Goal: Complete application form

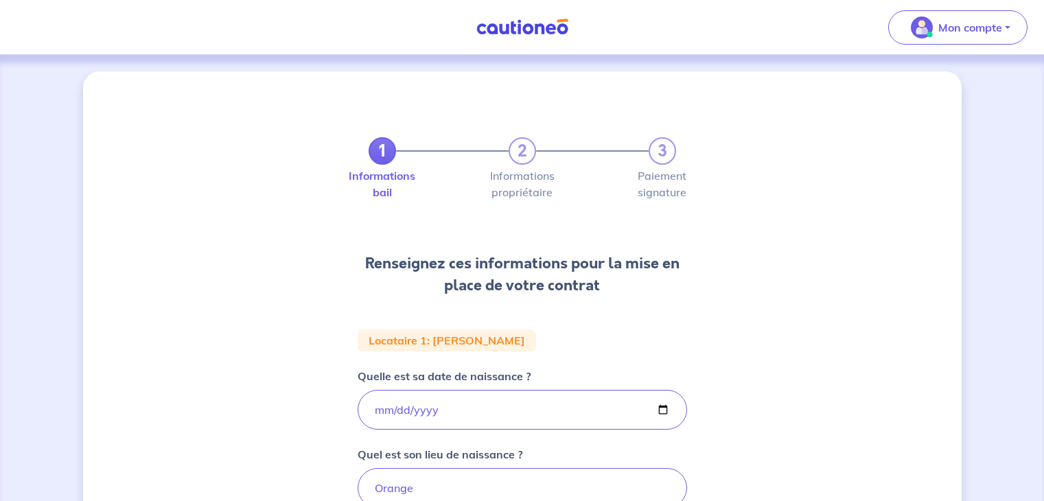
select select "FR"
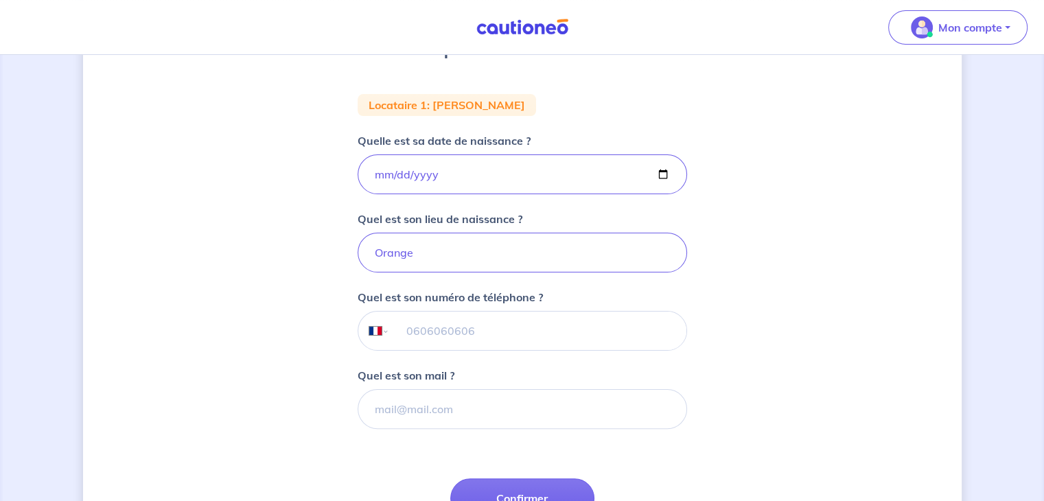
scroll to position [299, 0]
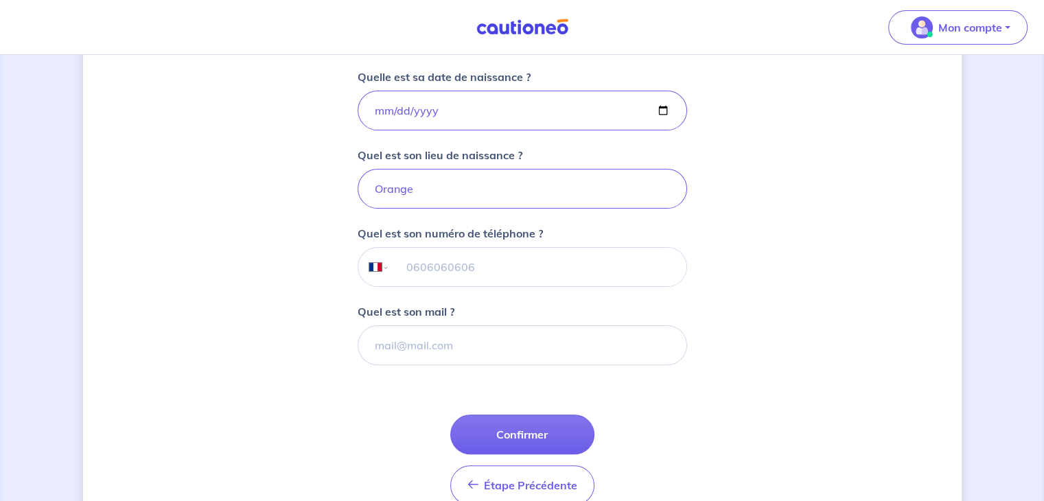
click at [458, 262] on input "tel" at bounding box center [537, 267] width 297 height 38
type input "07 78 17 50 00"
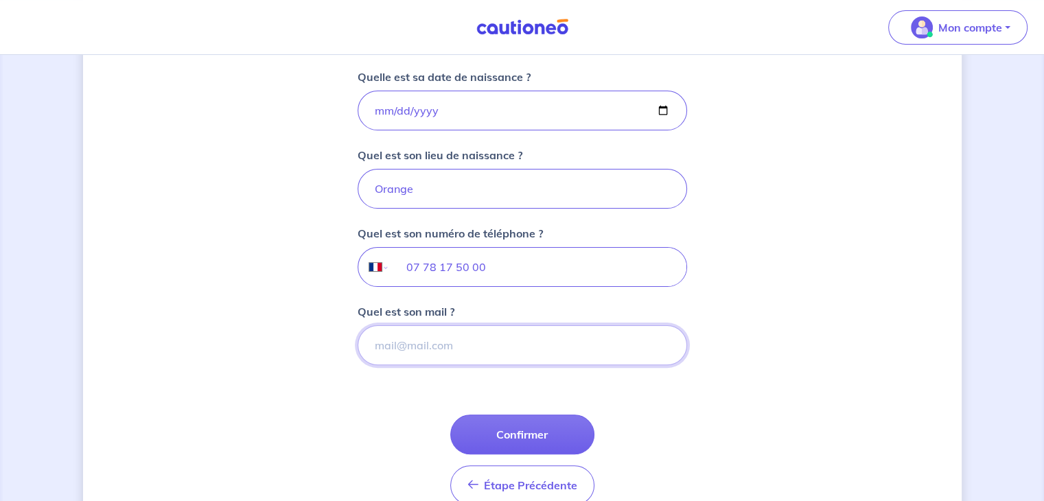
click at [445, 348] on input "Quel est son mail ?" at bounding box center [523, 345] width 330 height 40
paste input "[EMAIL_ADDRESS][DOMAIN_NAME]"
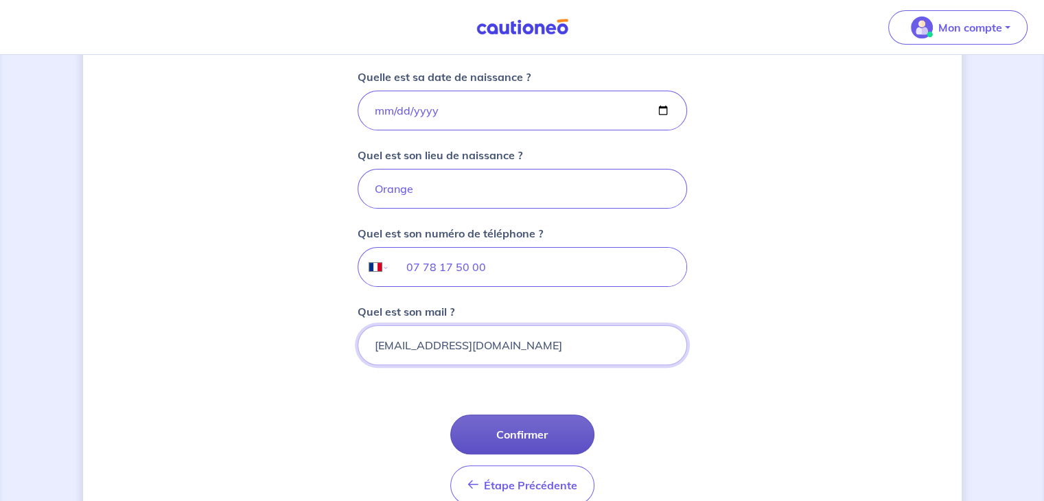
type input "[EMAIL_ADDRESS][DOMAIN_NAME]"
click at [535, 432] on button "Confirmer" at bounding box center [522, 435] width 144 height 40
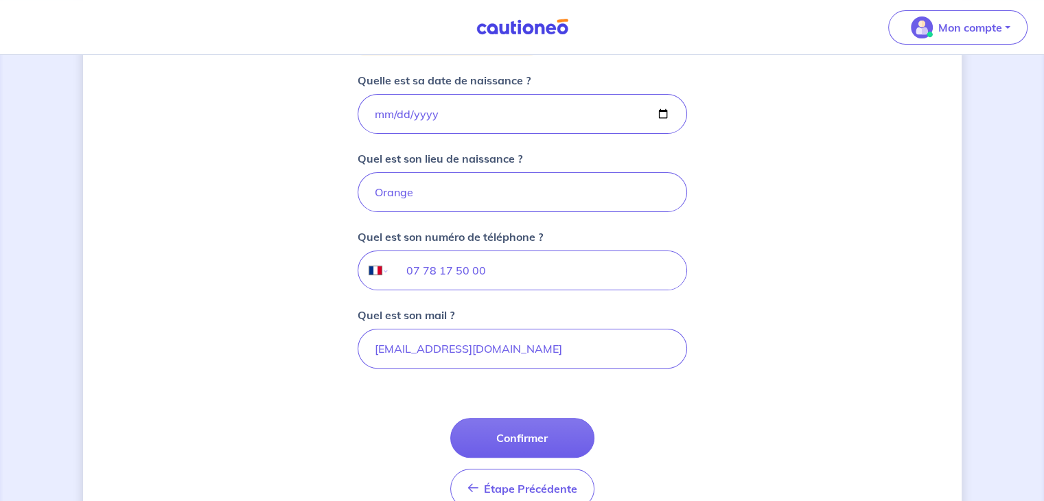
scroll to position [368, 0]
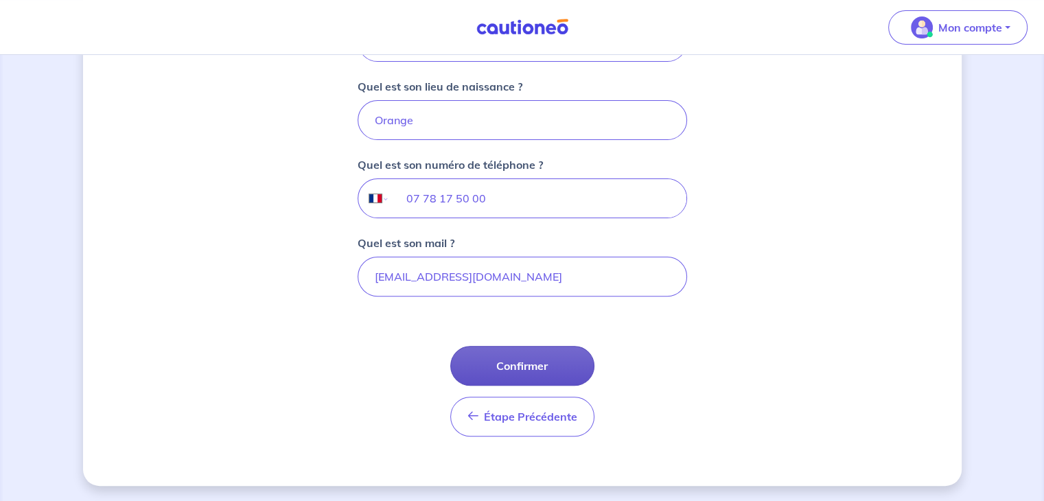
click at [533, 363] on button "Confirmer" at bounding box center [522, 366] width 144 height 40
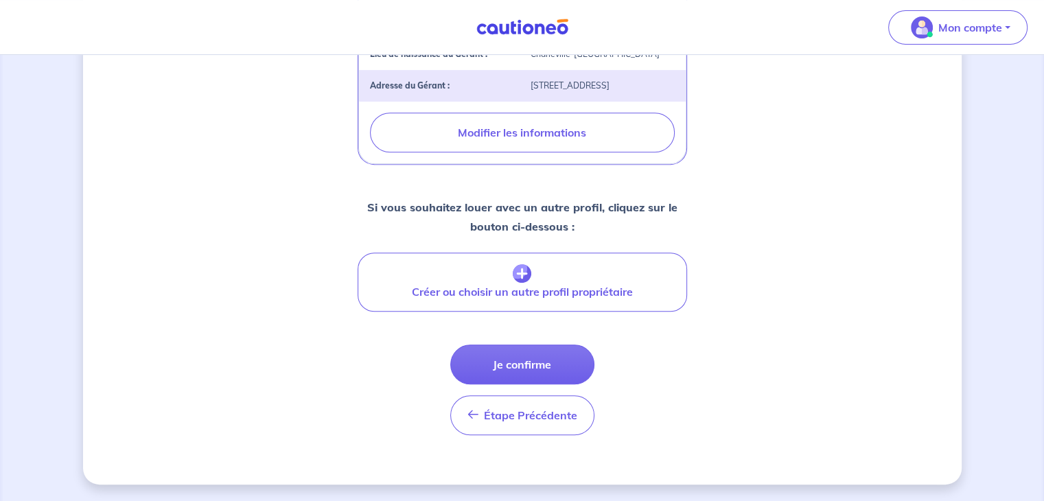
scroll to position [579, 0]
click at [535, 367] on button "Je confirme" at bounding box center [522, 365] width 144 height 40
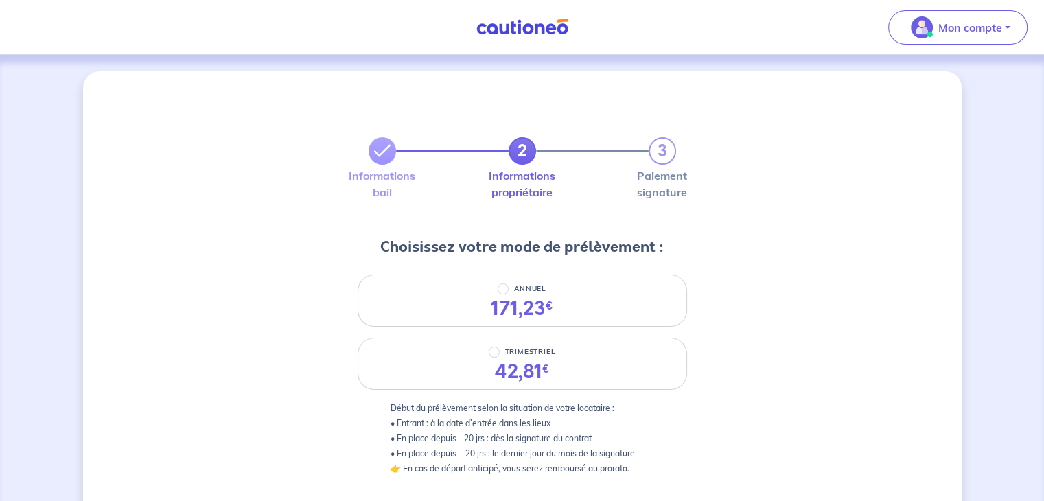
scroll to position [69, 0]
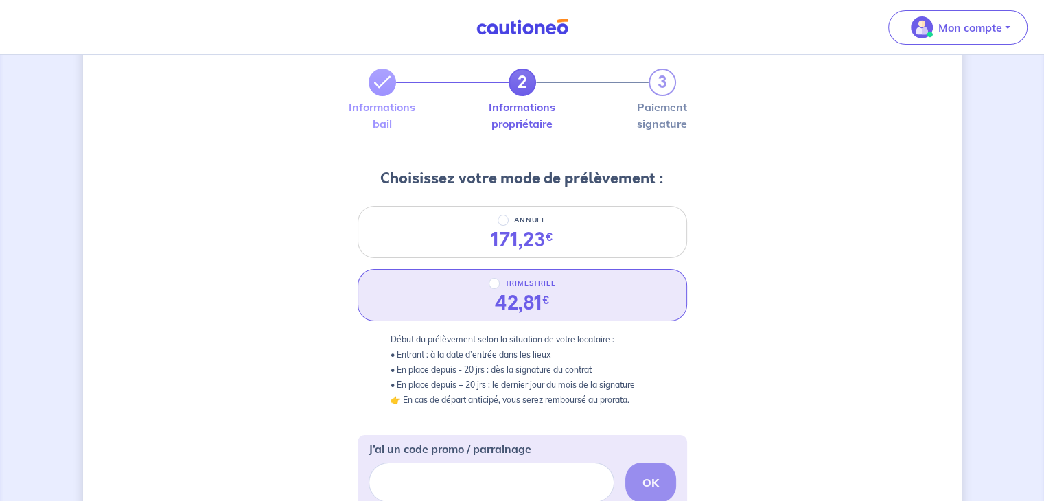
click at [511, 286] on p "TRIMESTRIEL" at bounding box center [530, 283] width 51 height 16
radio input "true"
click at [500, 286] on input "TRIMESTRIEL" at bounding box center [494, 283] width 11 height 11
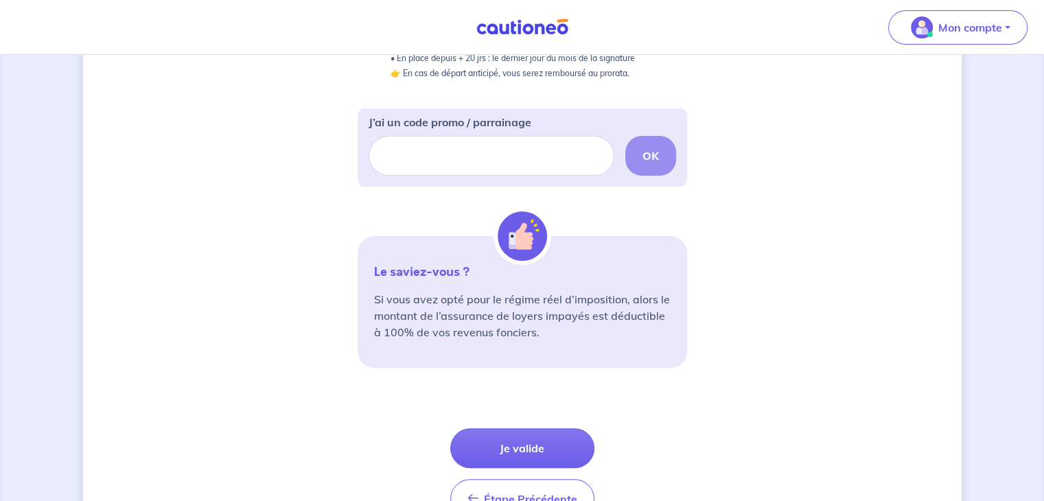
scroll to position [478, 0]
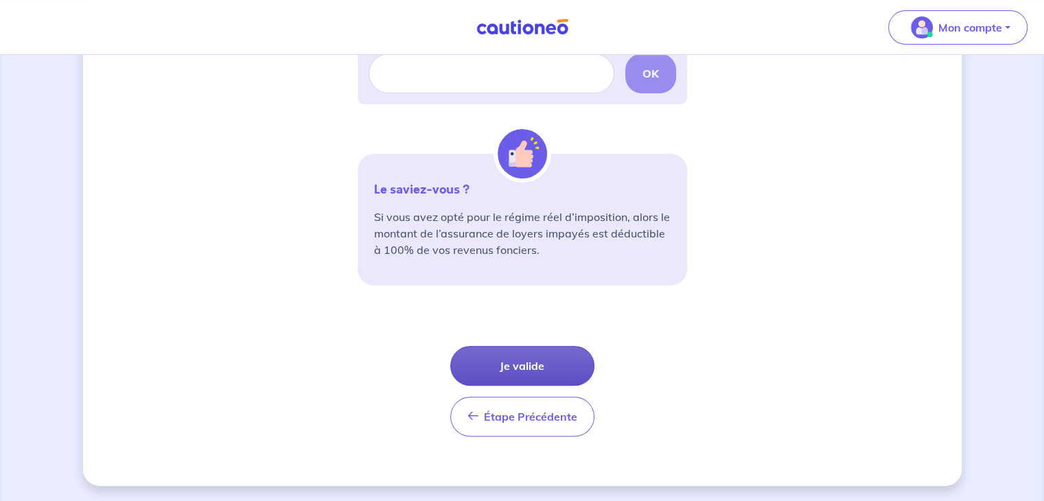
click at [517, 363] on button "Je valide" at bounding box center [522, 366] width 144 height 40
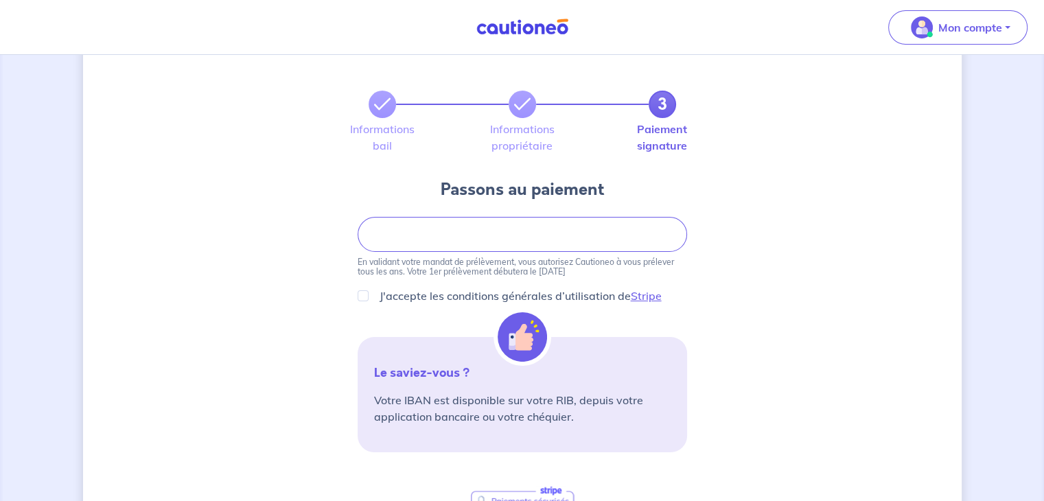
scroll to position [69, 0]
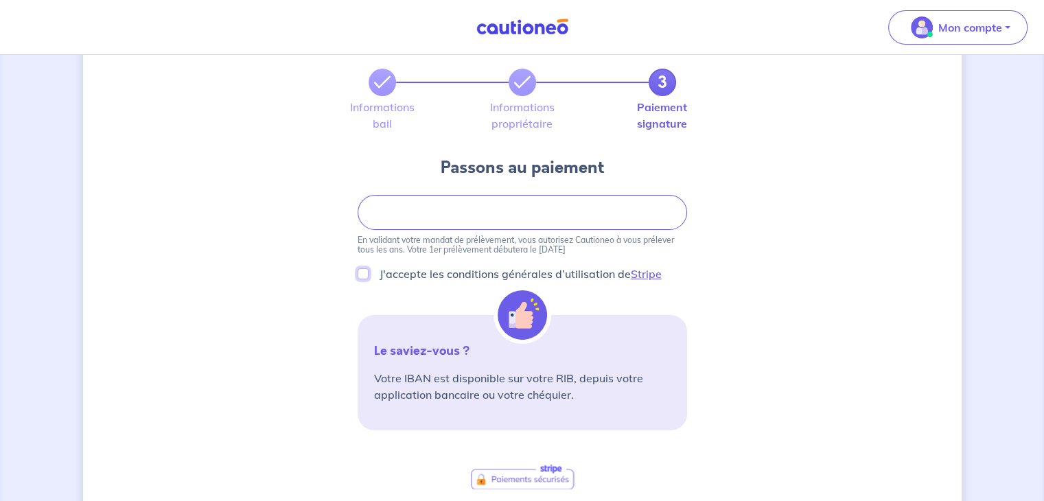
click at [366, 275] on input "J'accepte les conditions générales d’utilisation de Stripe" at bounding box center [363, 273] width 11 height 11
checkbox input "true"
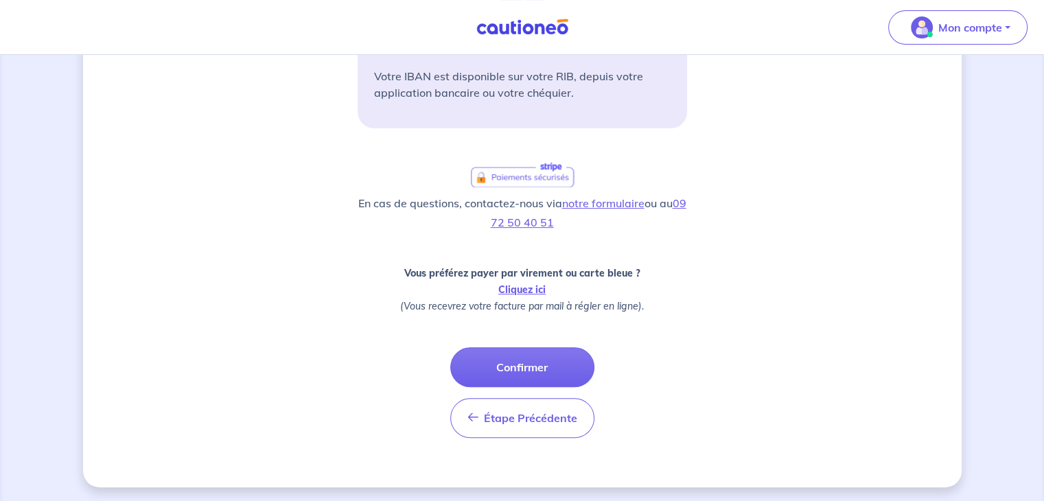
scroll to position [372, 0]
click at [527, 365] on button "Confirmer" at bounding box center [522, 366] width 144 height 40
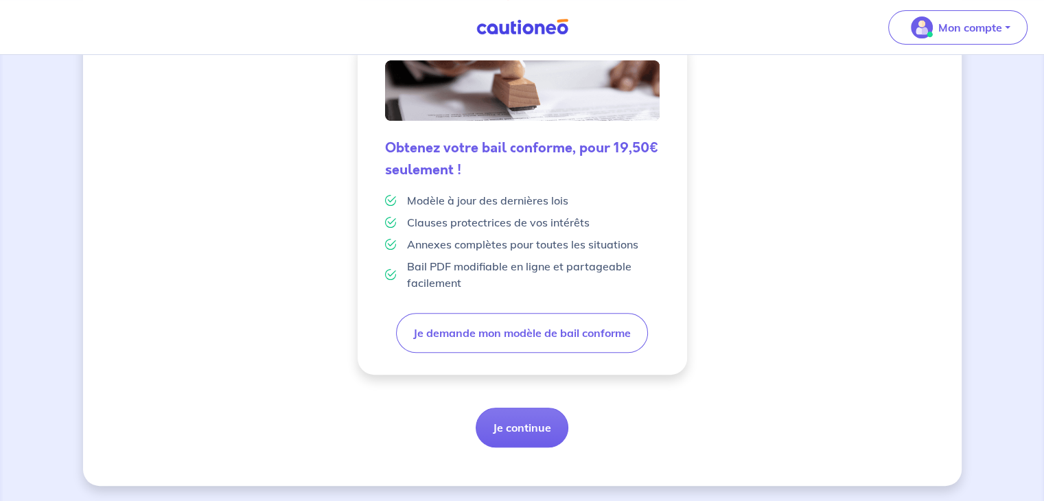
scroll to position [363, 0]
click at [531, 429] on button "Je continue" at bounding box center [522, 427] width 93 height 40
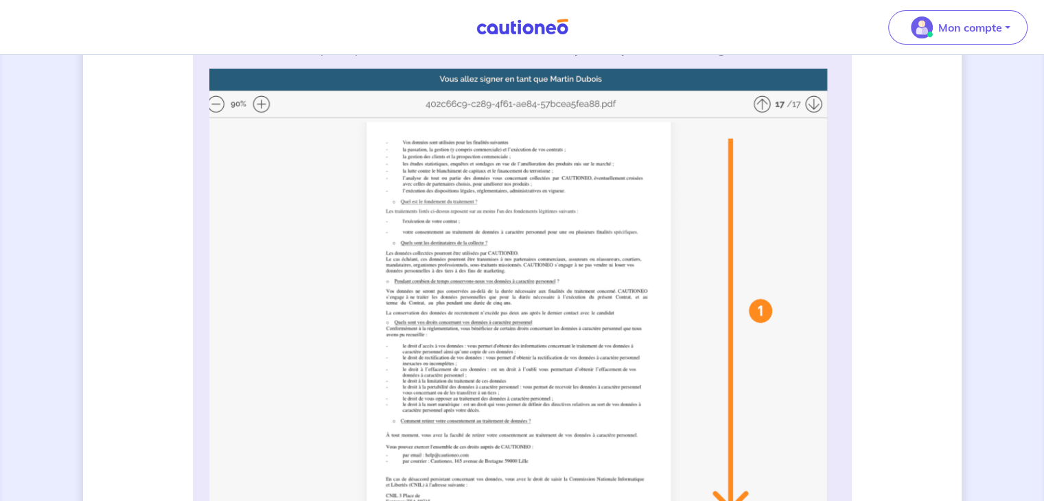
scroll to position [137, 0]
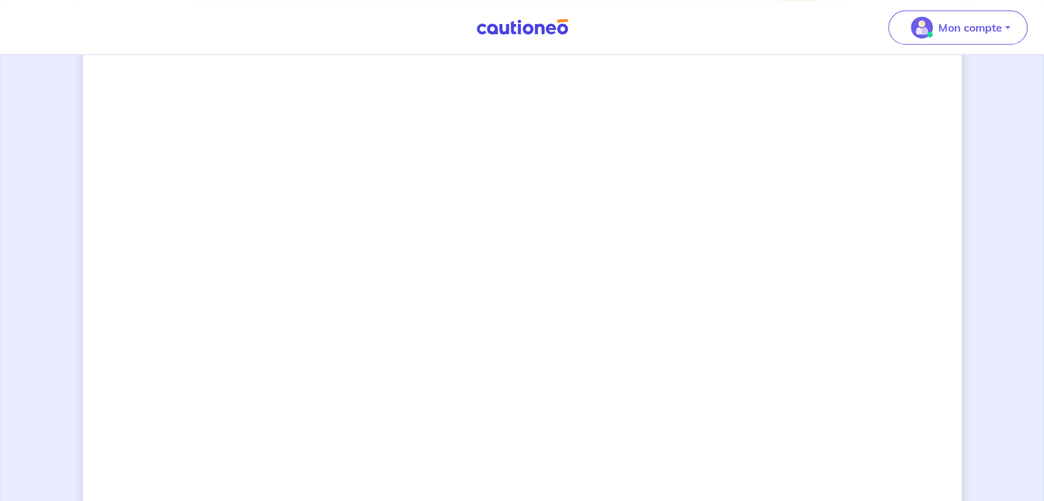
scroll to position [943, 0]
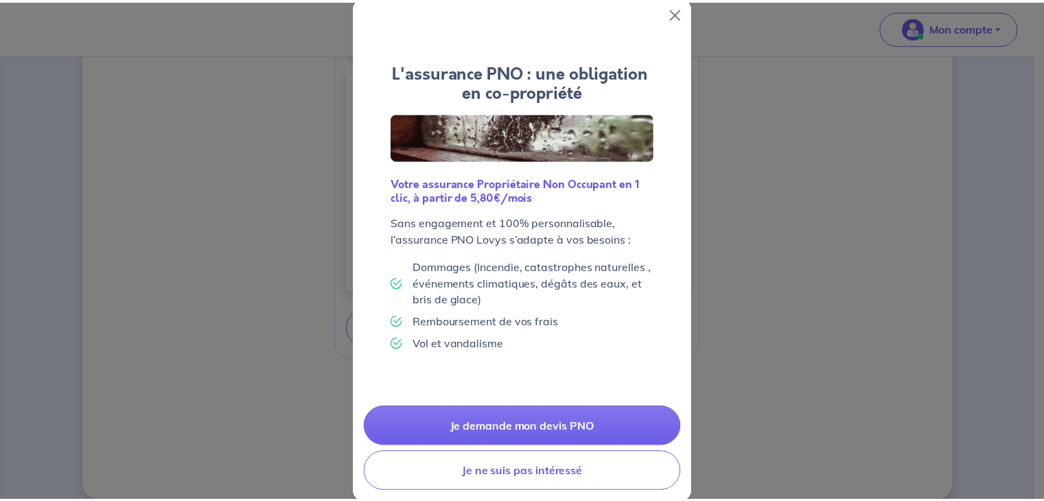
scroll to position [44, 0]
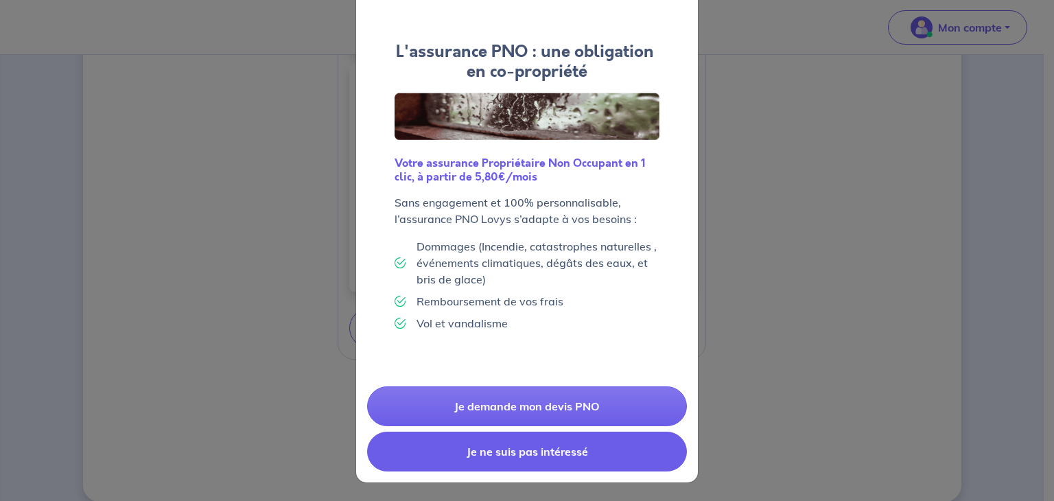
click at [518, 448] on button "Je ne suis pas intéressé" at bounding box center [527, 452] width 320 height 40
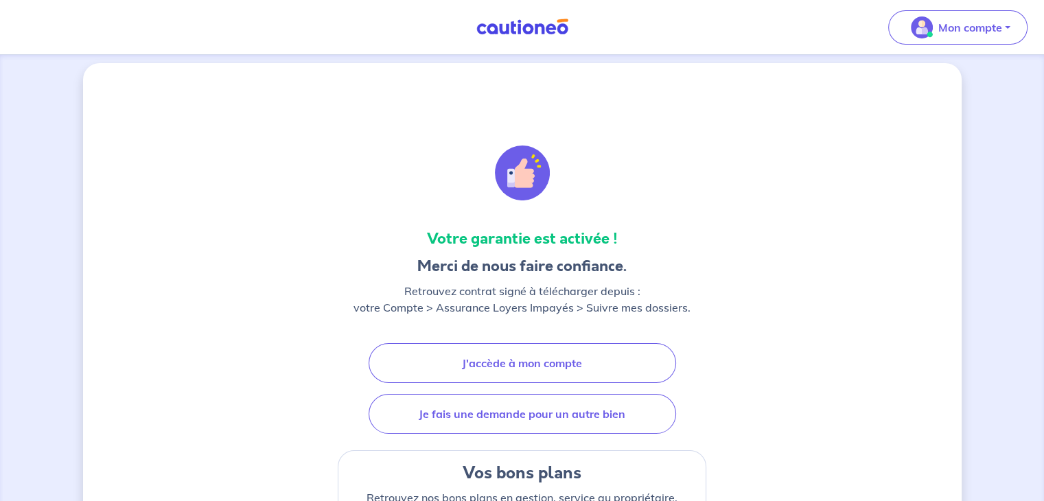
scroll to position [0, 0]
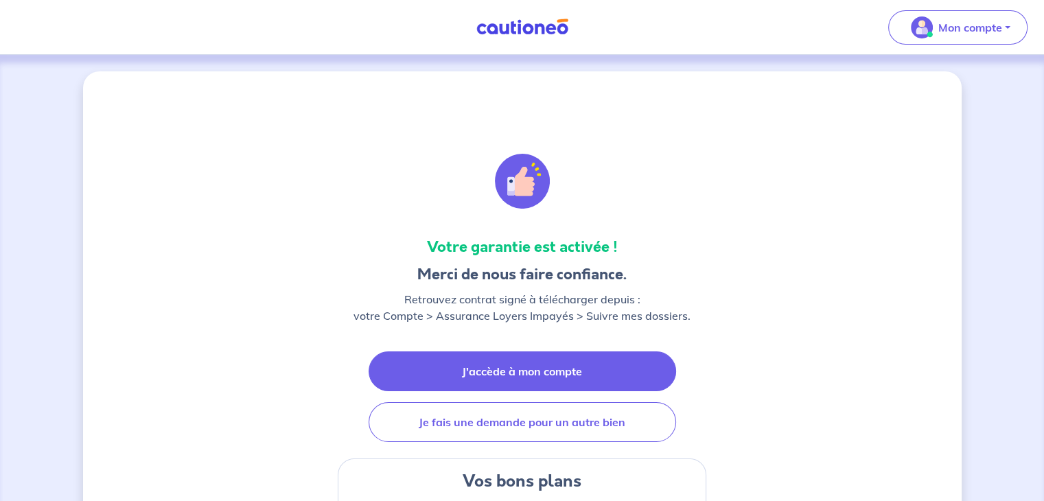
click at [533, 371] on link "J'accède à mon compte" at bounding box center [523, 371] width 308 height 40
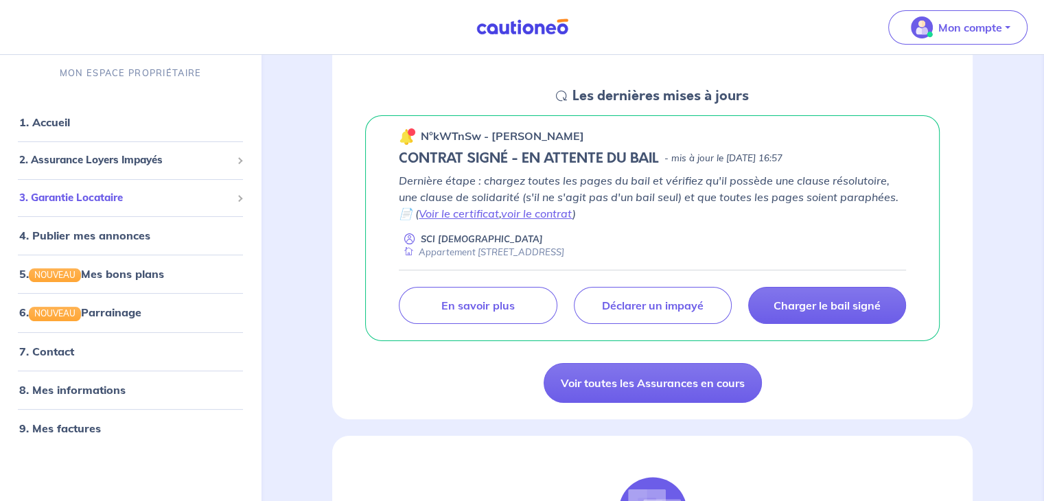
scroll to position [206, 0]
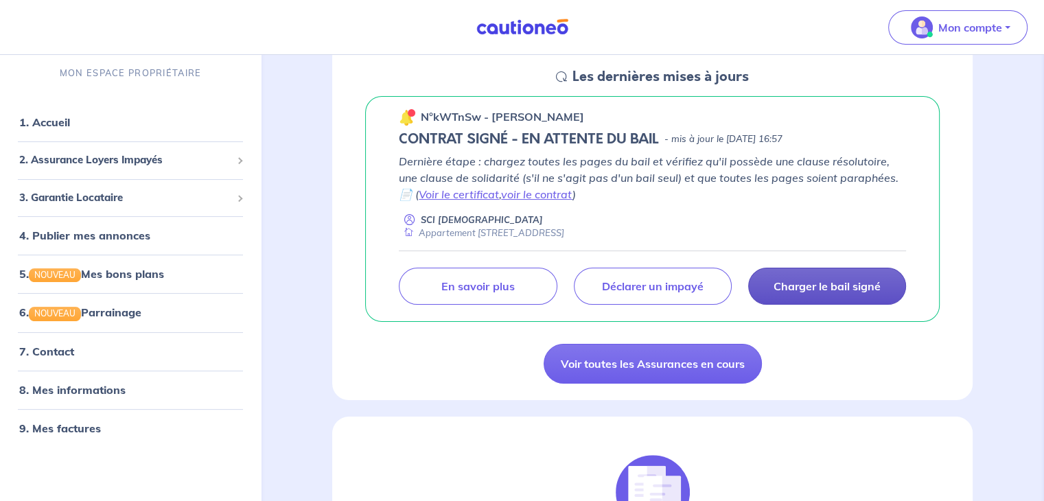
click at [816, 287] on p "Charger le bail signé" at bounding box center [827, 286] width 107 height 14
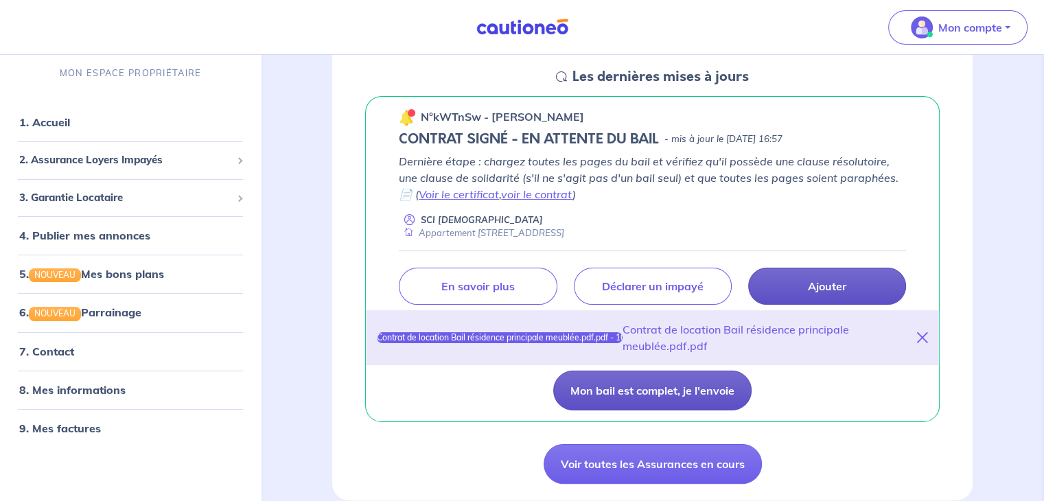
click at [645, 391] on button "Mon bail est complet, je l'envoie" at bounding box center [652, 391] width 198 height 40
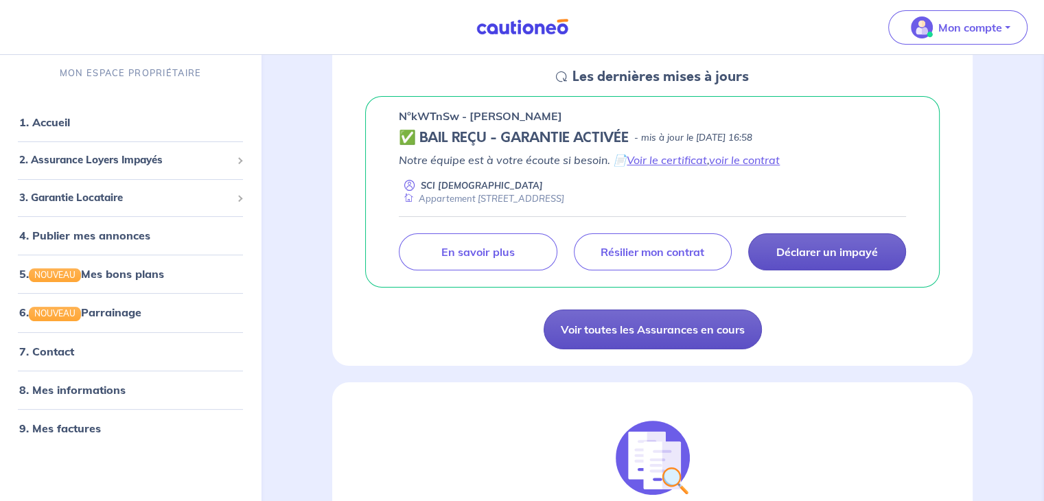
click at [678, 330] on link "Voir toutes les Assurances en cours" at bounding box center [653, 330] width 218 height 40
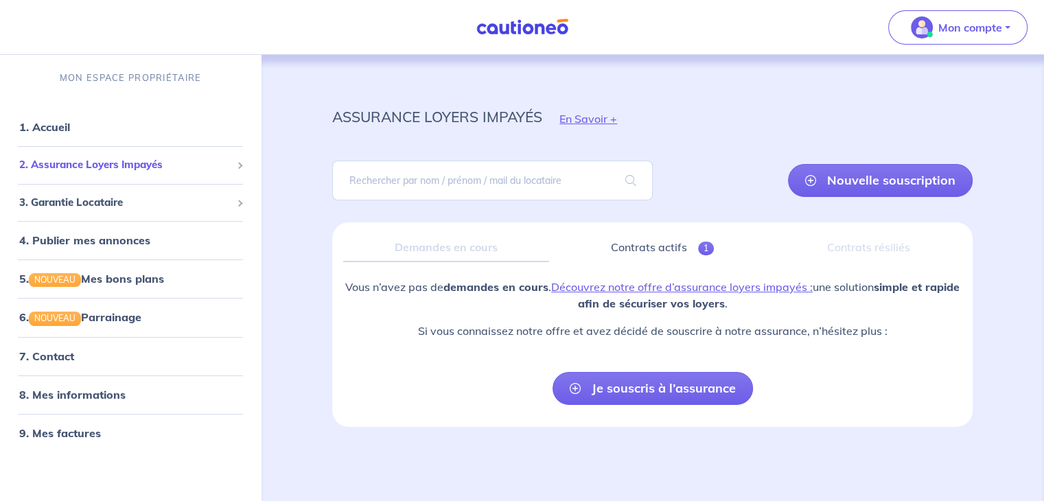
click at [100, 167] on span "2. Assurance Loyers Impayés" at bounding box center [125, 165] width 212 height 16
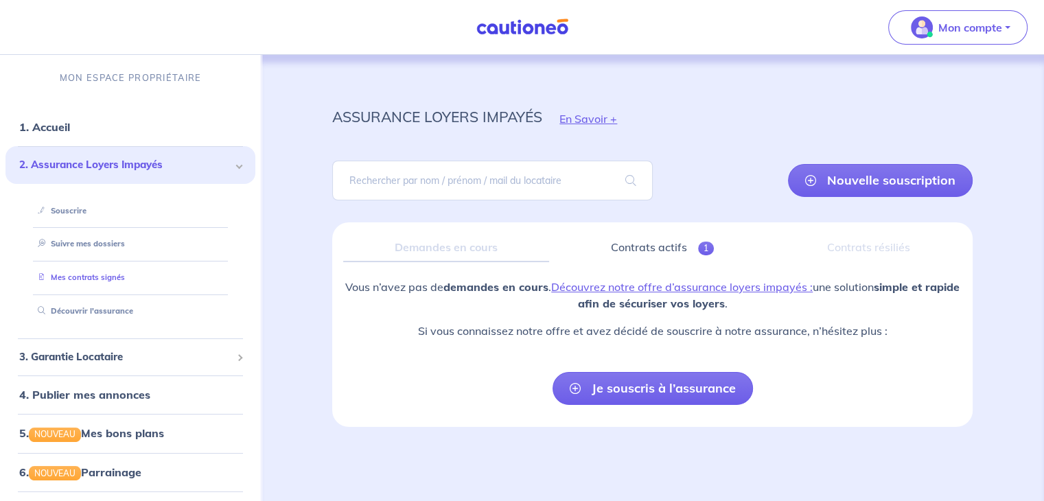
click at [85, 278] on link "Mes contrats signés" at bounding box center [78, 278] width 93 height 10
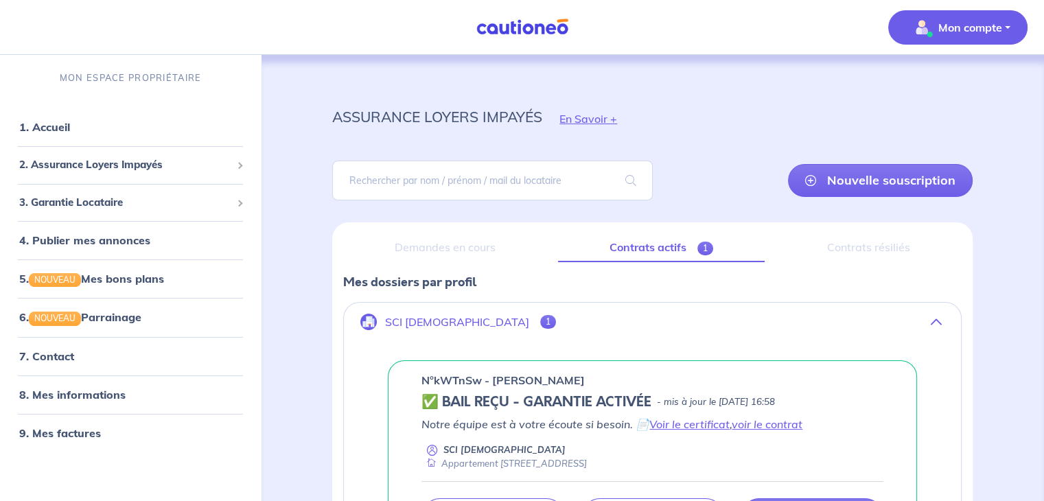
click at [961, 23] on p "Mon compte" at bounding box center [970, 27] width 64 height 16
click at [936, 80] on link "Mes informations" at bounding box center [944, 85] width 111 height 22
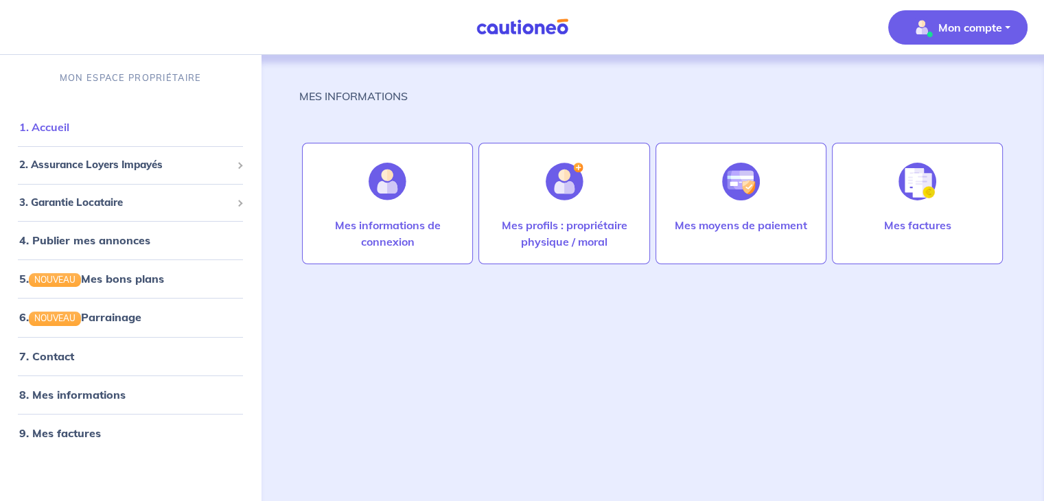
click at [58, 124] on link "1. Accueil" at bounding box center [44, 127] width 50 height 14
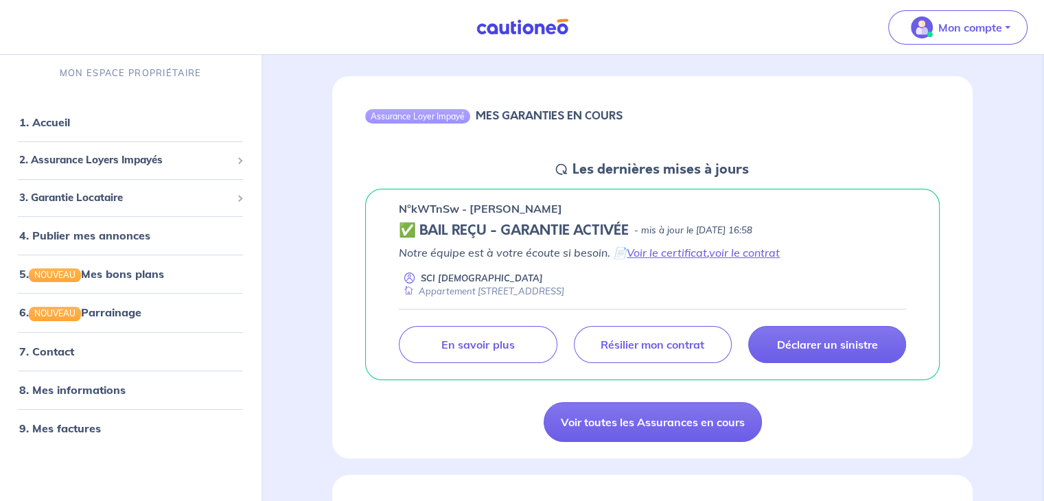
scroll to position [137, 0]
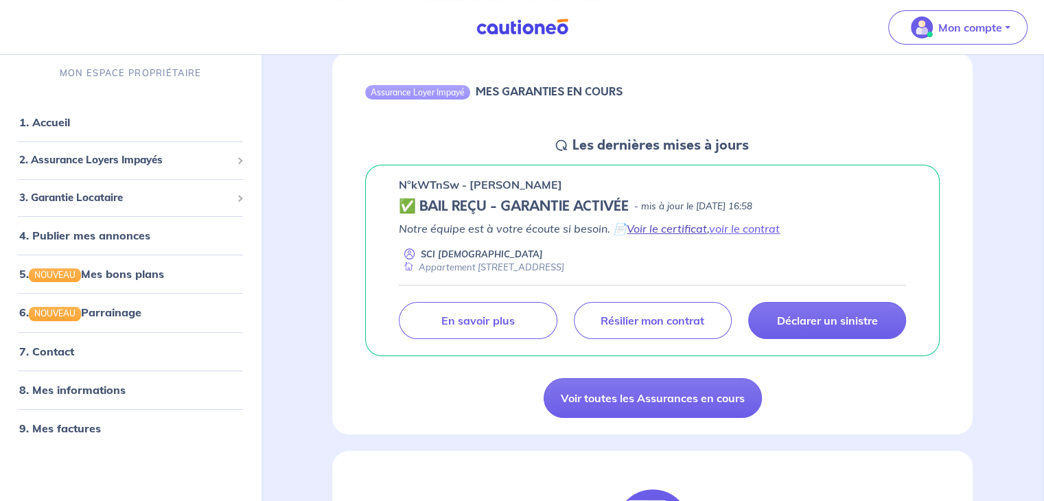
click at [695, 229] on link "Voir le certificat" at bounding box center [667, 229] width 80 height 14
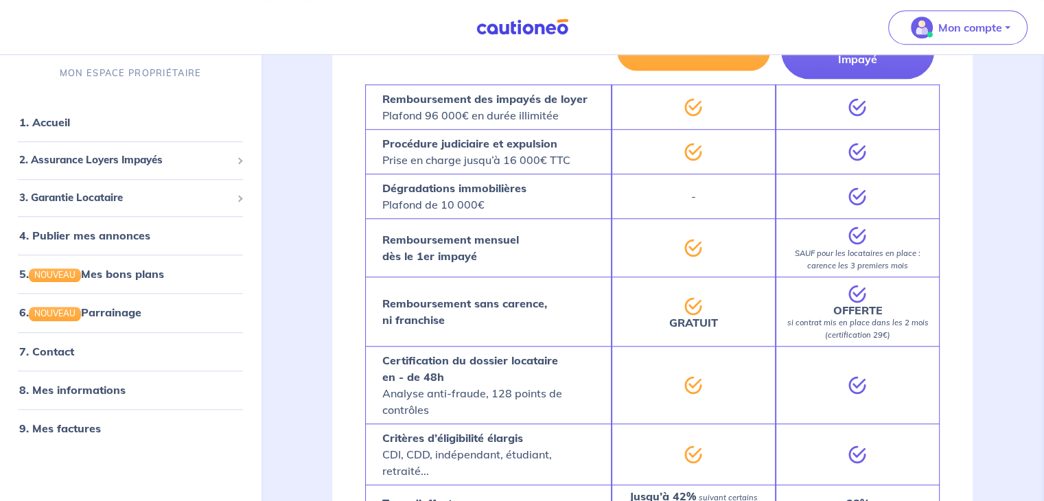
scroll to position [1236, 0]
